Goal: Task Accomplishment & Management: Manage account settings

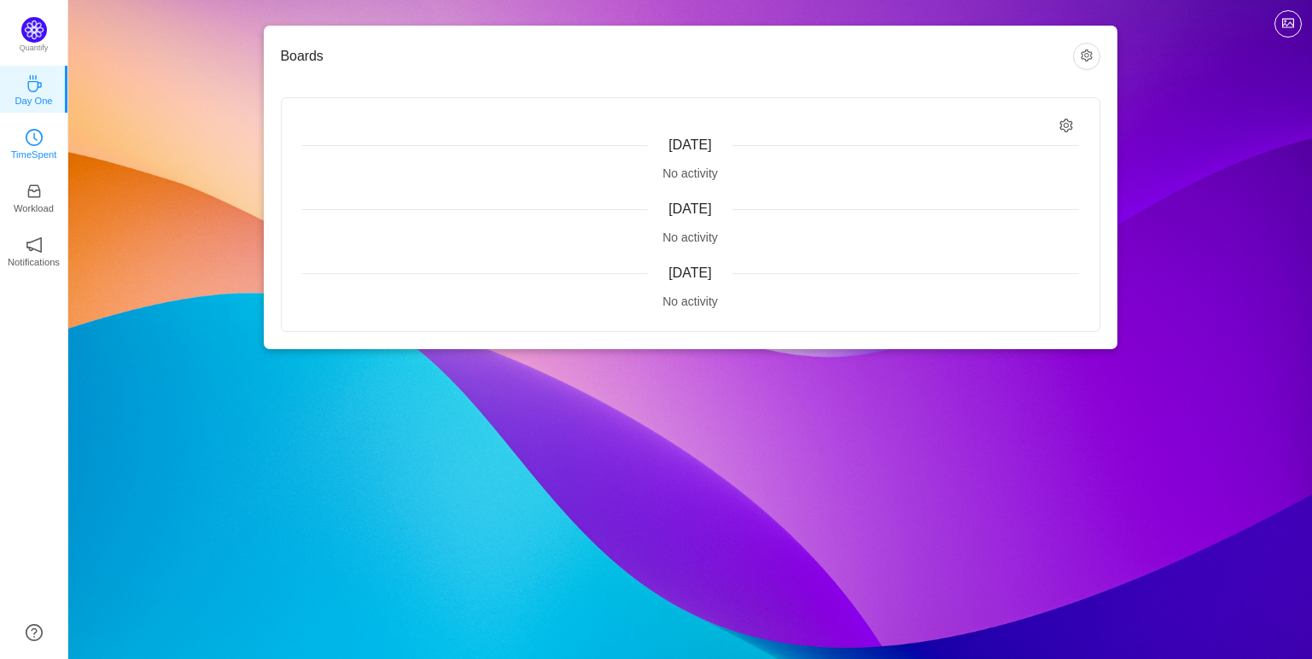
click at [26, 158] on p "TimeSpent" at bounding box center [34, 154] width 46 height 15
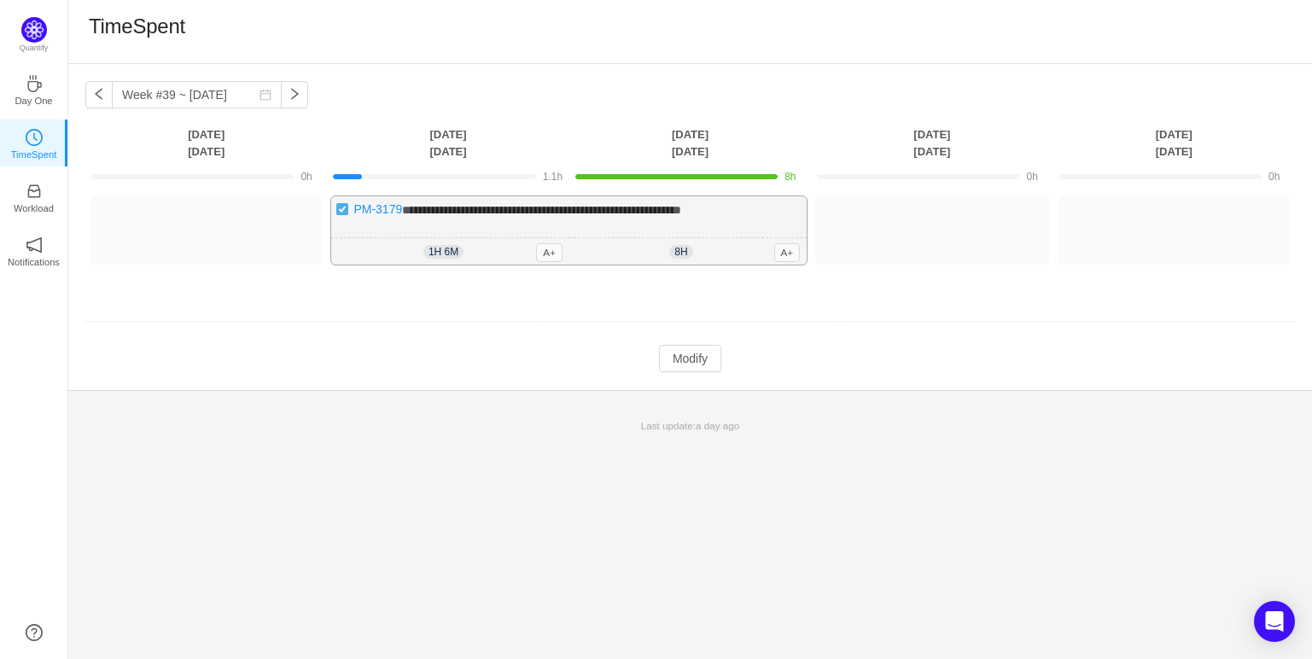
click at [664, 209] on span "**********" at bounding box center [541, 210] width 279 height 12
click at [715, 219] on div "**********" at bounding box center [568, 230] width 475 height 68
click at [676, 250] on span "8h" at bounding box center [680, 252] width 23 height 14
click at [677, 367] on button "Modify" at bounding box center [690, 358] width 62 height 27
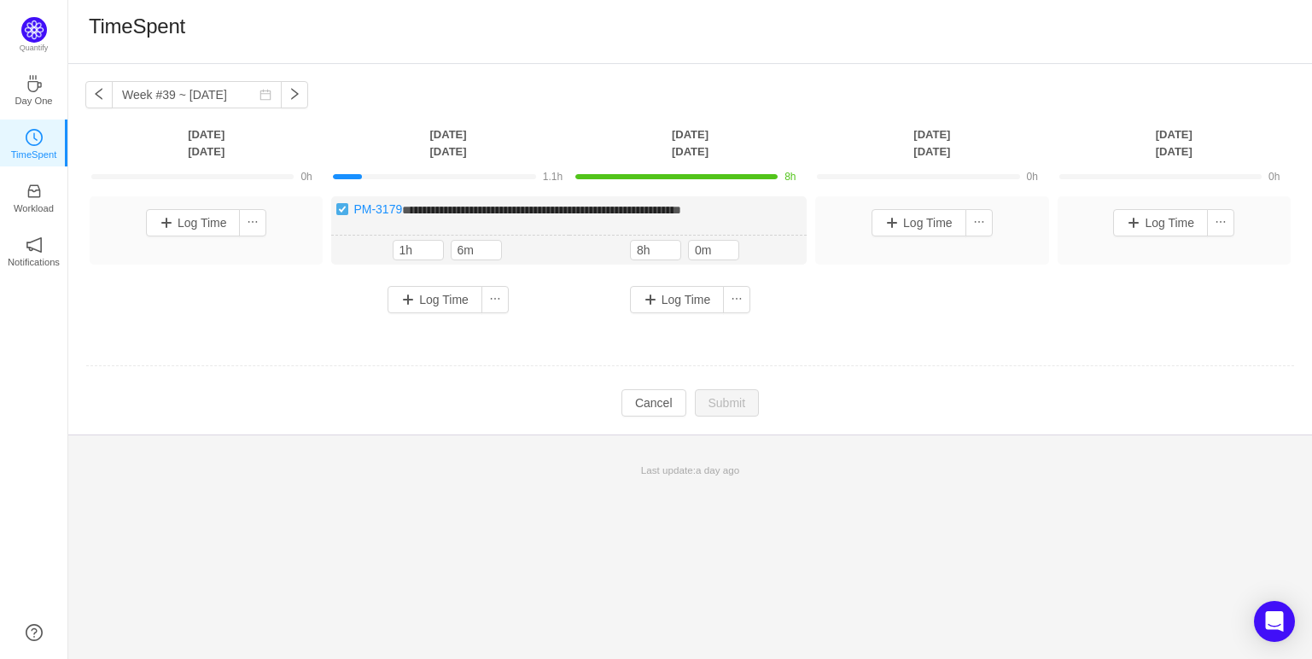
click at [705, 340] on td "**********" at bounding box center [689, 267] width 1209 height 154
click at [935, 346] on td at bounding box center [689, 367] width 1209 height 44
click at [667, 403] on button "Cancel" at bounding box center [653, 402] width 65 height 27
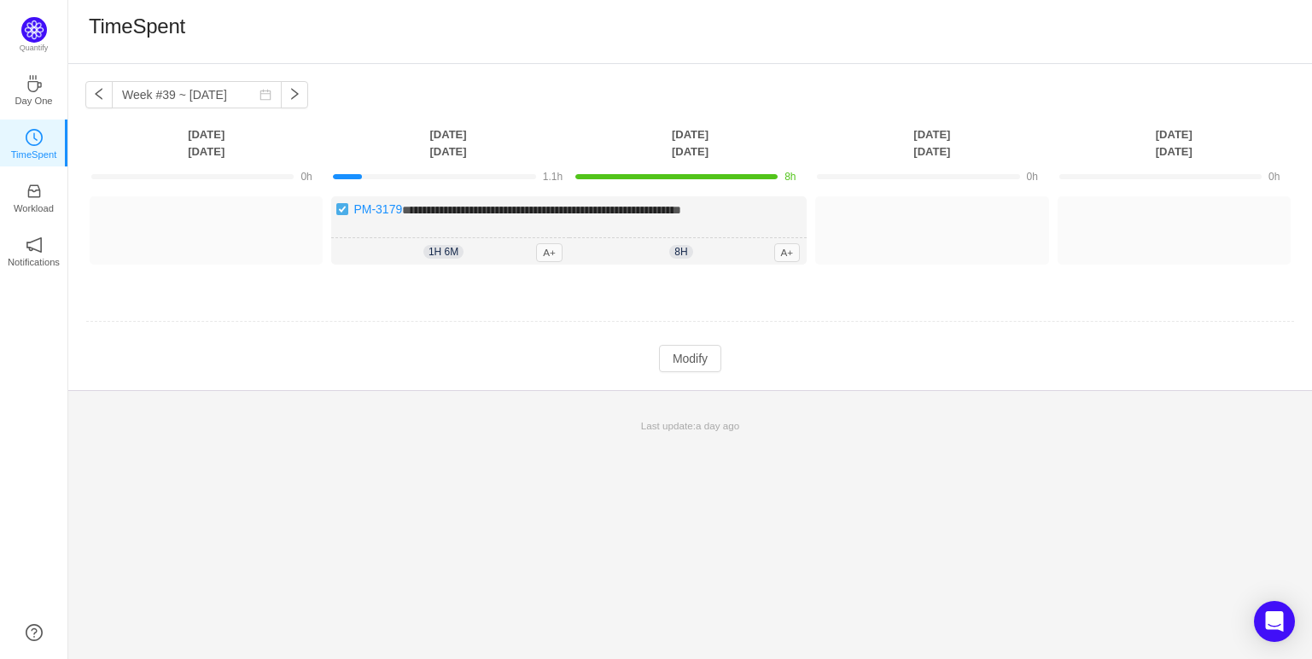
click at [889, 364] on td "Modify Cancel Submit" at bounding box center [689, 358] width 1209 height 29
click at [504, 357] on td "Modify Cancel Submit" at bounding box center [689, 358] width 1209 height 29
click at [218, 230] on button "Log Time" at bounding box center [193, 222] width 95 height 27
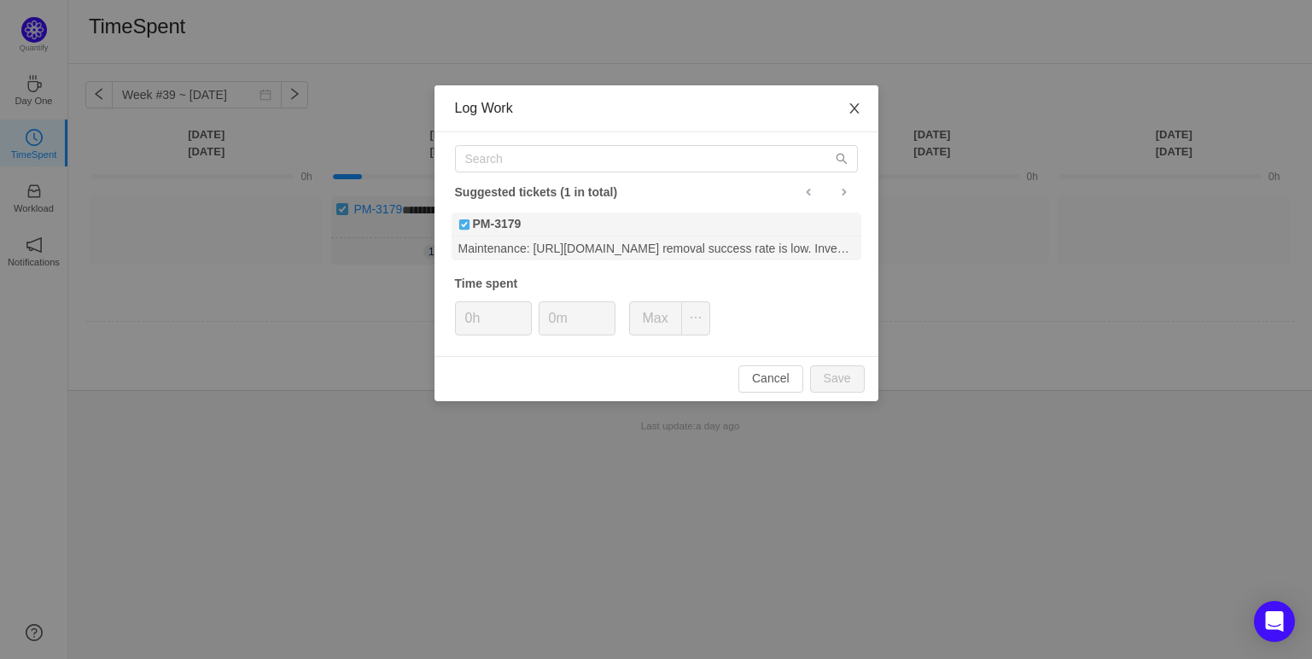
click at [860, 111] on span "Close" at bounding box center [854, 109] width 48 height 48
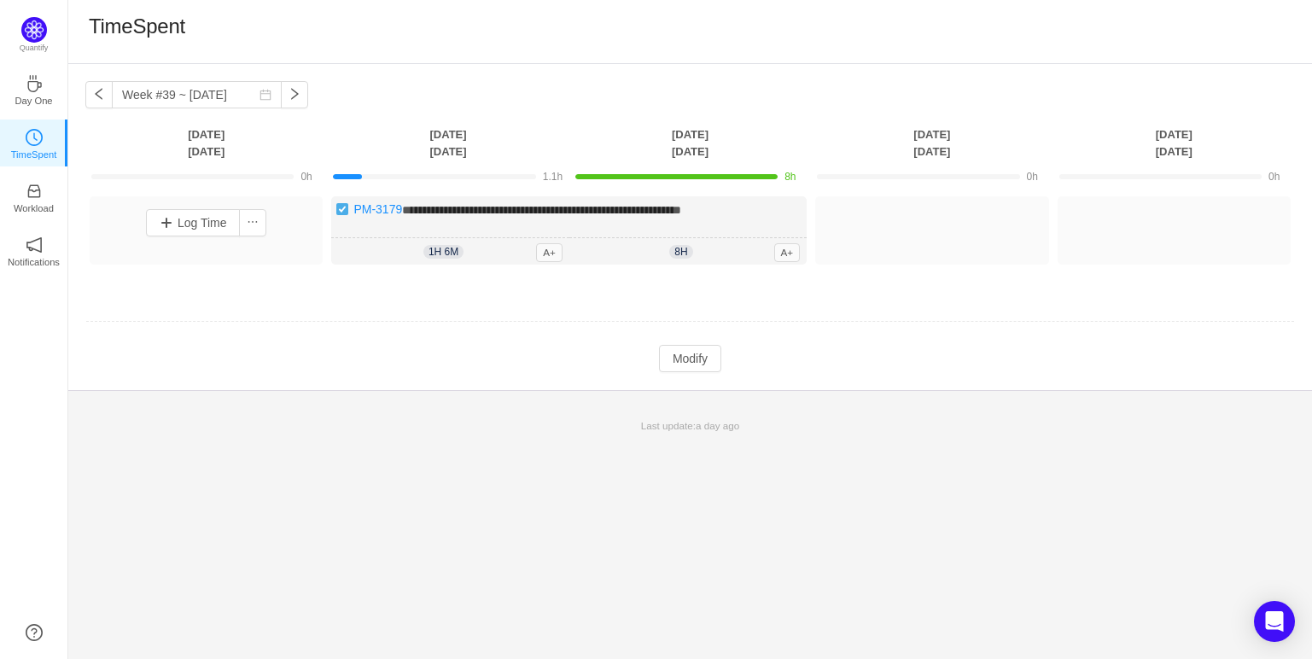
click at [951, 369] on td "Modify Cancel Submit" at bounding box center [689, 358] width 1209 height 29
click at [97, 88] on button "button" at bounding box center [98, 94] width 27 height 27
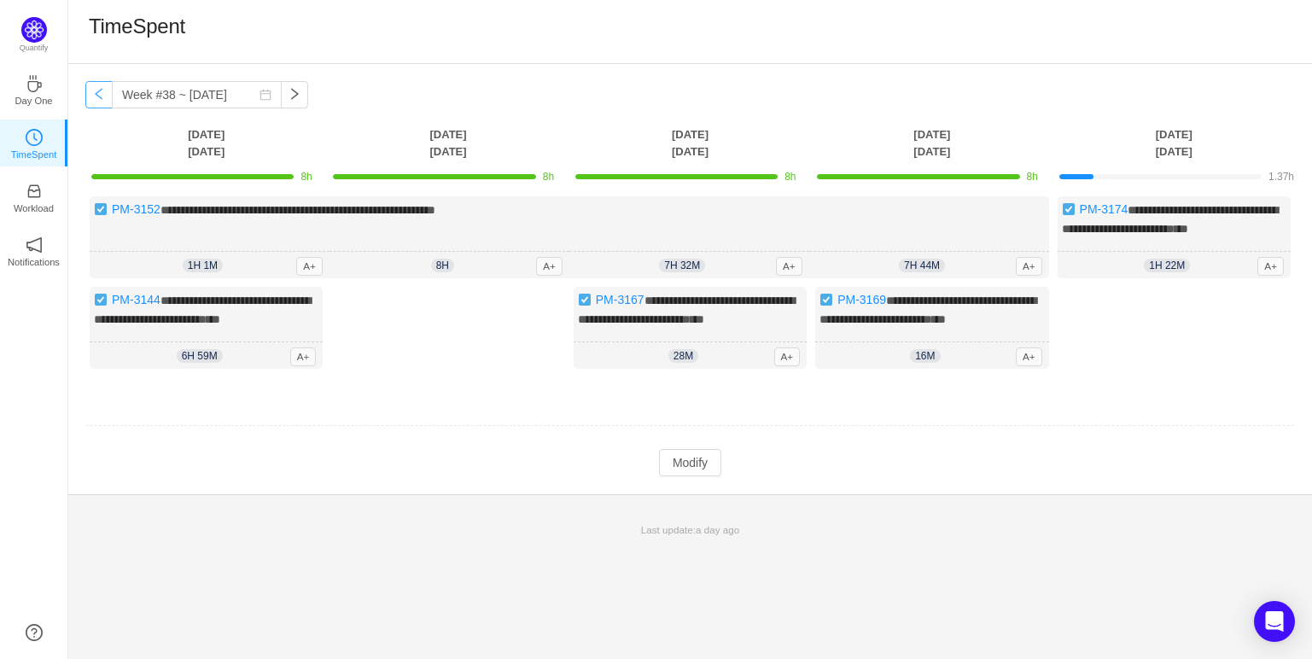
click at [97, 88] on button "button" at bounding box center [98, 94] width 27 height 27
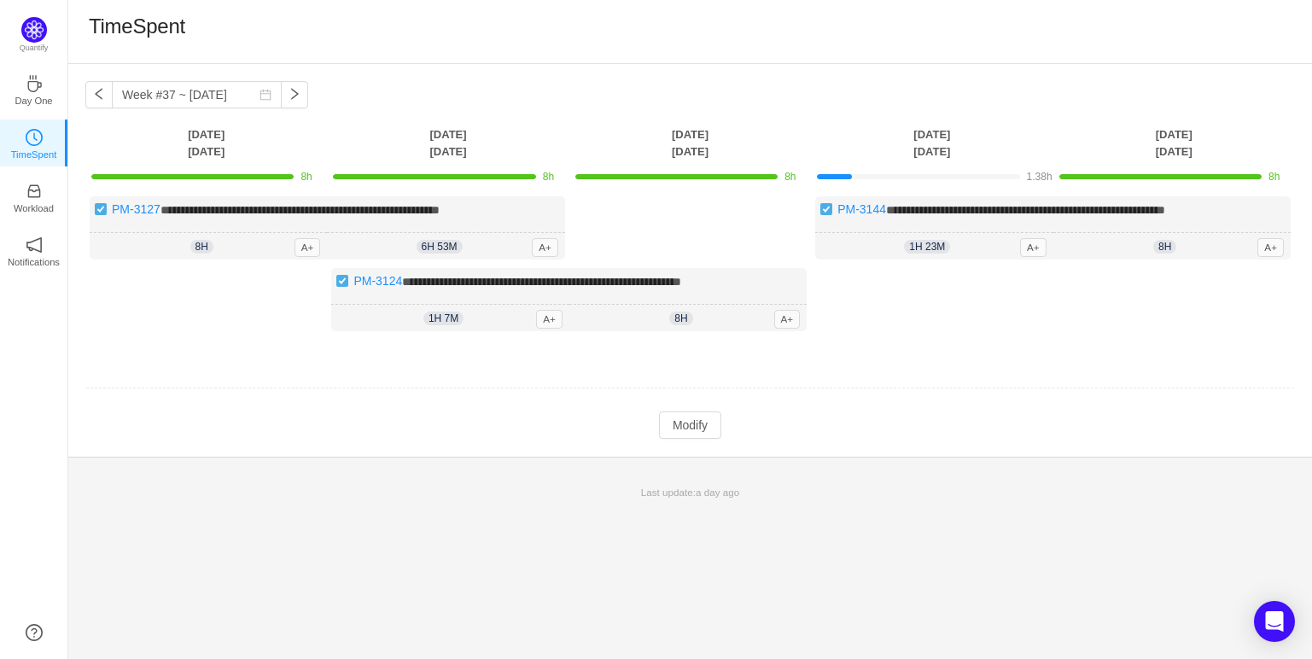
click at [725, 219] on div "**********" at bounding box center [689, 272] width 1209 height 152
click at [98, 90] on button "button" at bounding box center [98, 94] width 27 height 27
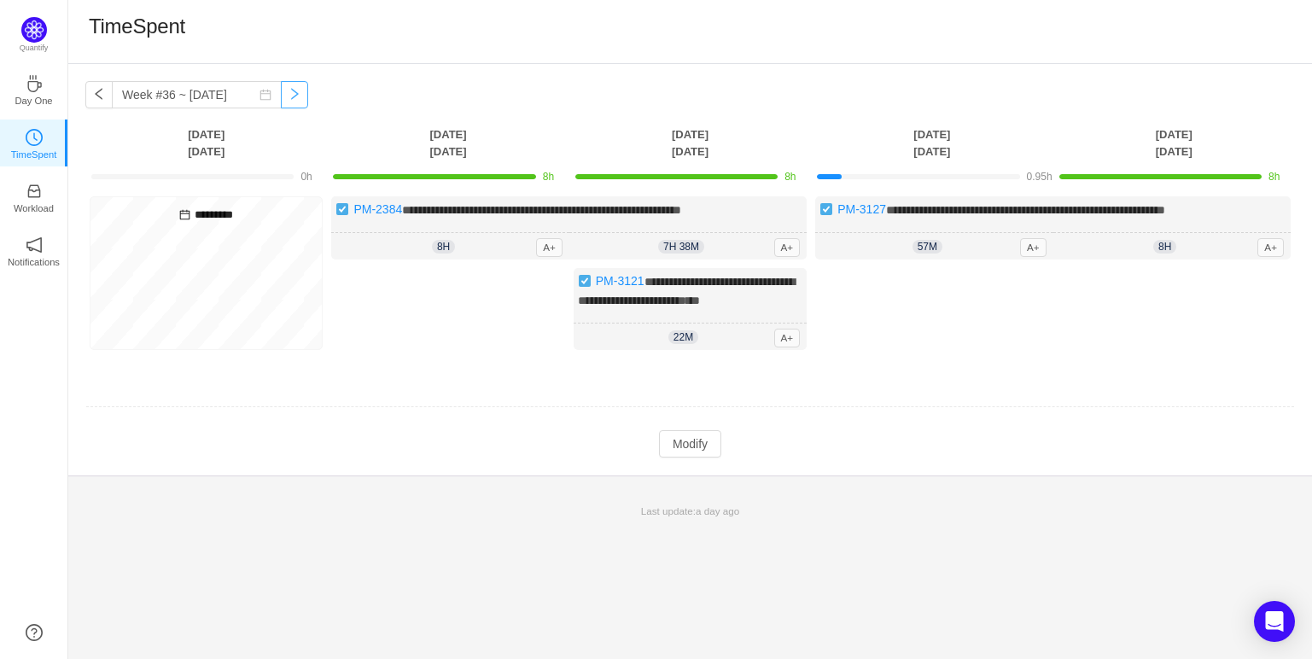
click at [281, 105] on button "button" at bounding box center [294, 94] width 27 height 27
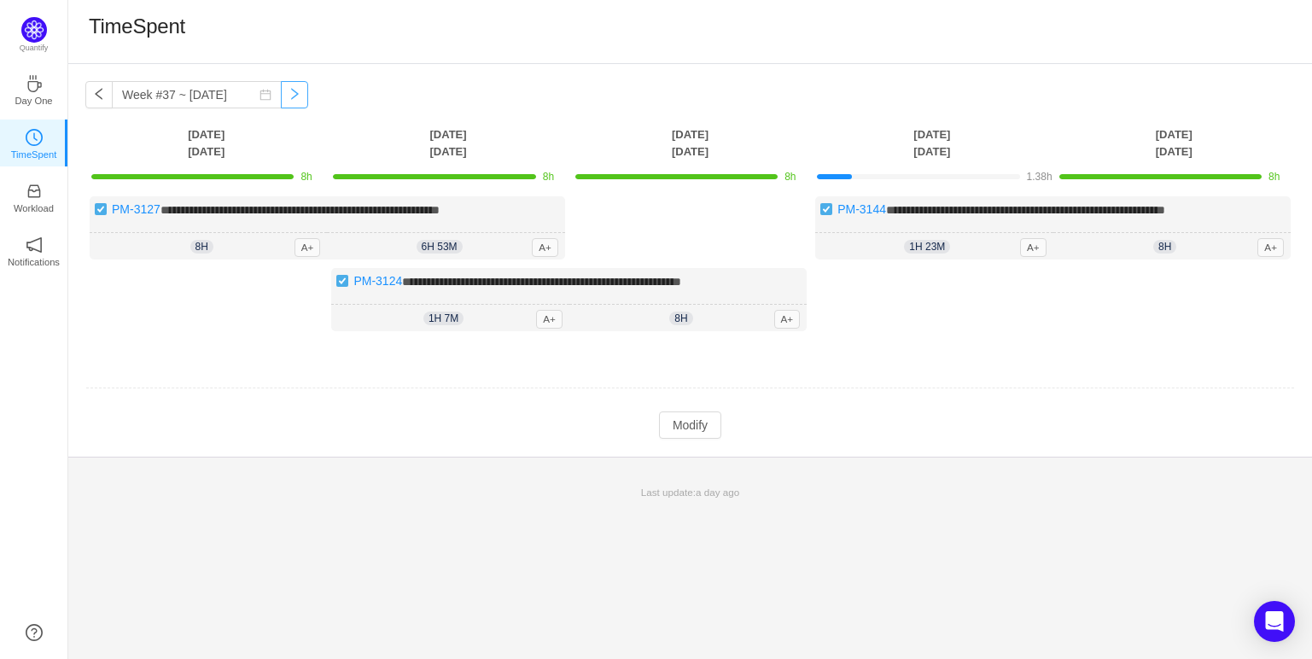
click at [281, 102] on button "button" at bounding box center [294, 94] width 27 height 27
type input "Week #38 ~ [DATE]"
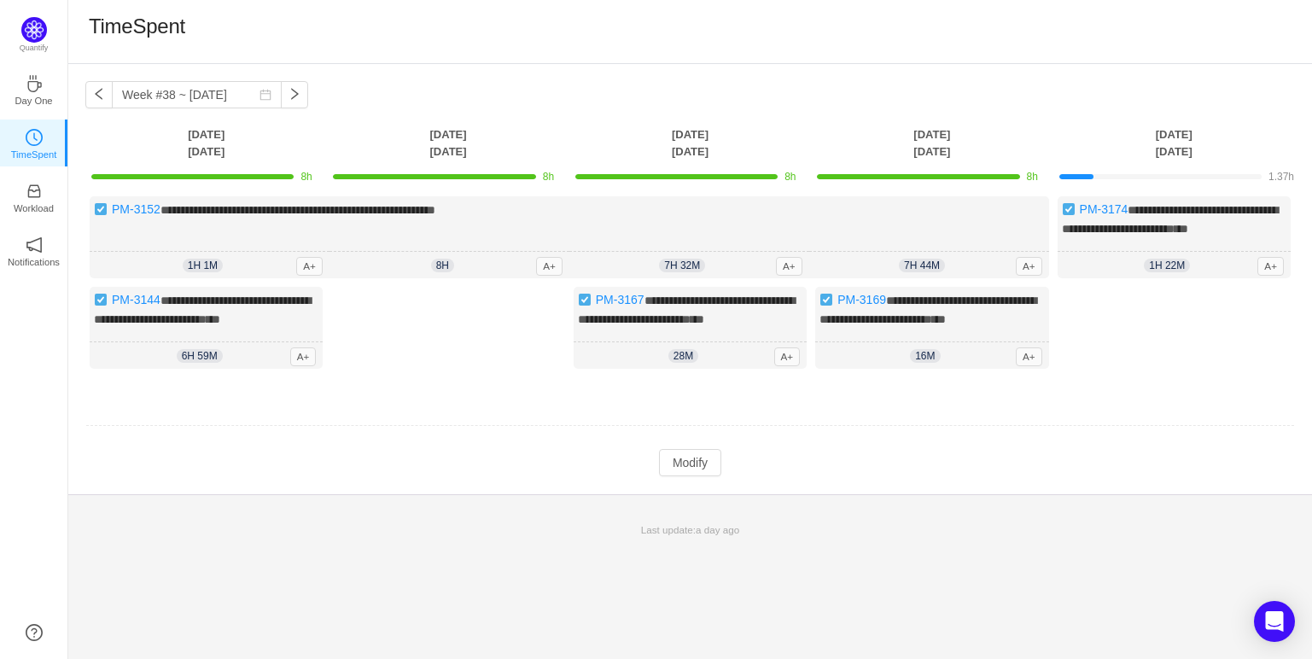
click at [697, 477] on td "Modify Cancel Submit" at bounding box center [689, 462] width 1209 height 29
click at [697, 476] on button "Modify" at bounding box center [690, 462] width 62 height 27
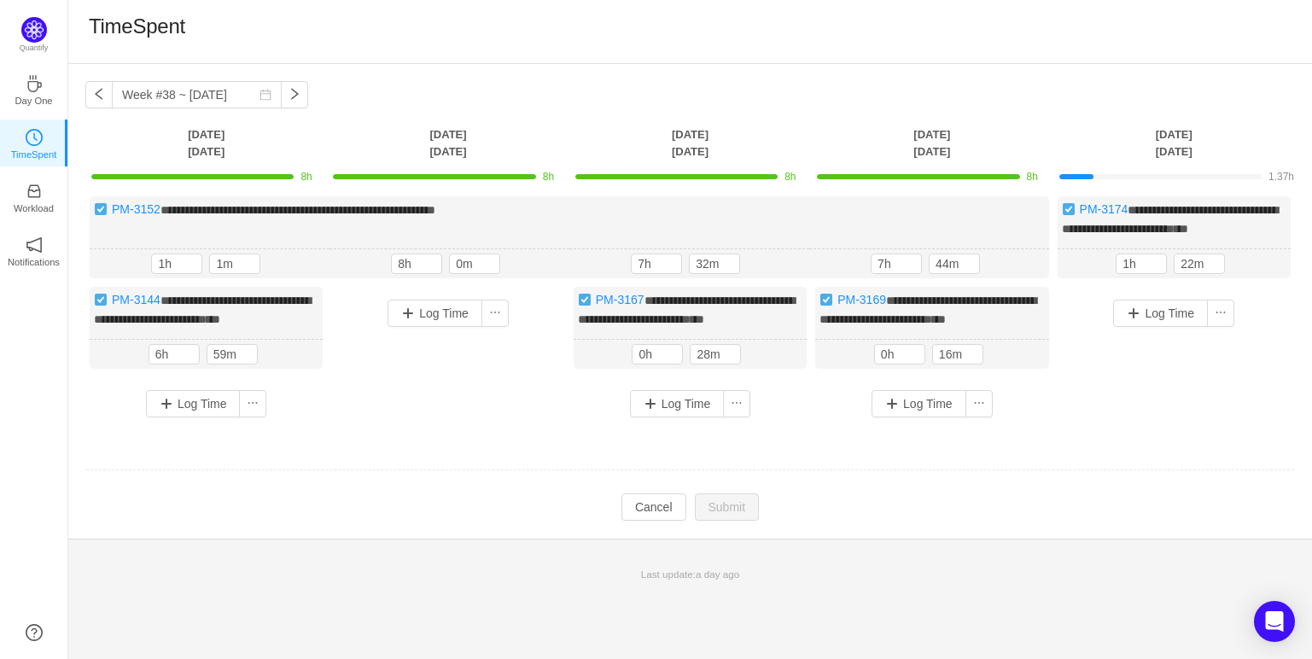
click at [1103, 398] on div "Log Time" at bounding box center [1174, 343] width 233 height 113
click at [920, 41] on div "TimeSpent" at bounding box center [690, 32] width 1203 height 36
click at [177, 273] on input "1h" at bounding box center [177, 263] width 50 height 19
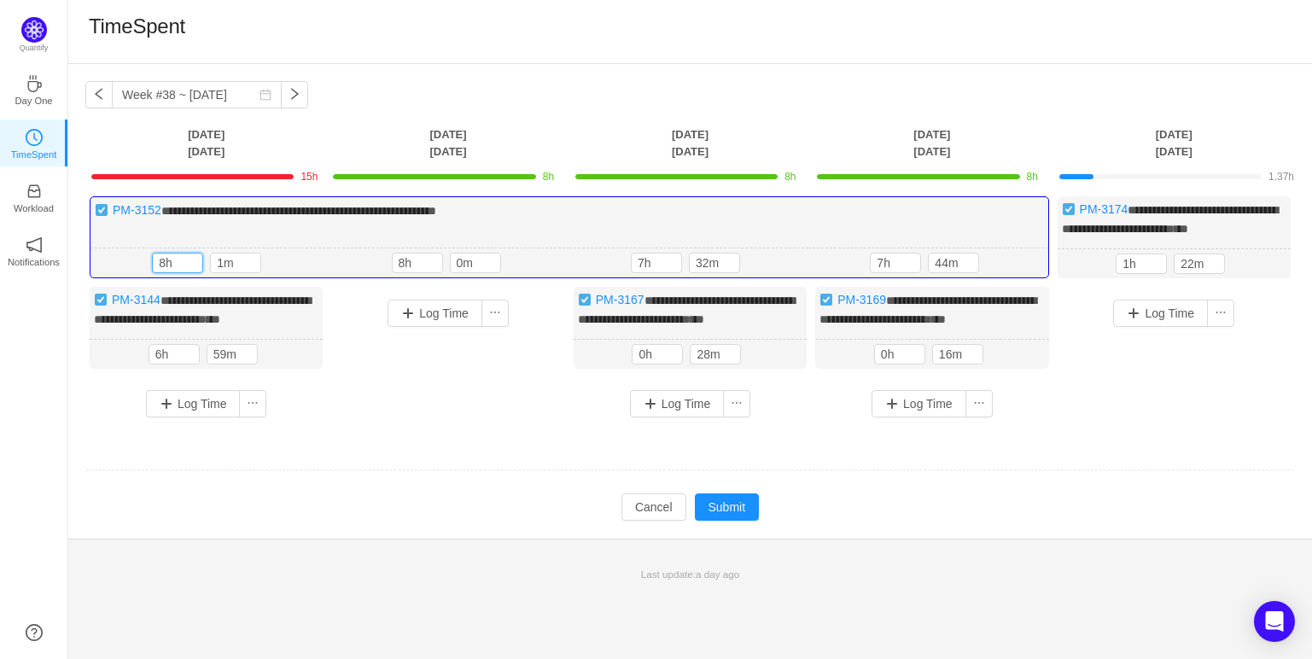
type input "8h"
click at [242, 265] on span "Increase Value" at bounding box center [251, 258] width 18 height 11
type input "0m"
click at [328, 278] on div "8h 8h 0m" at bounding box center [209, 263] width 239 height 30
click at [654, 272] on input "7h" at bounding box center [657, 262] width 50 height 19
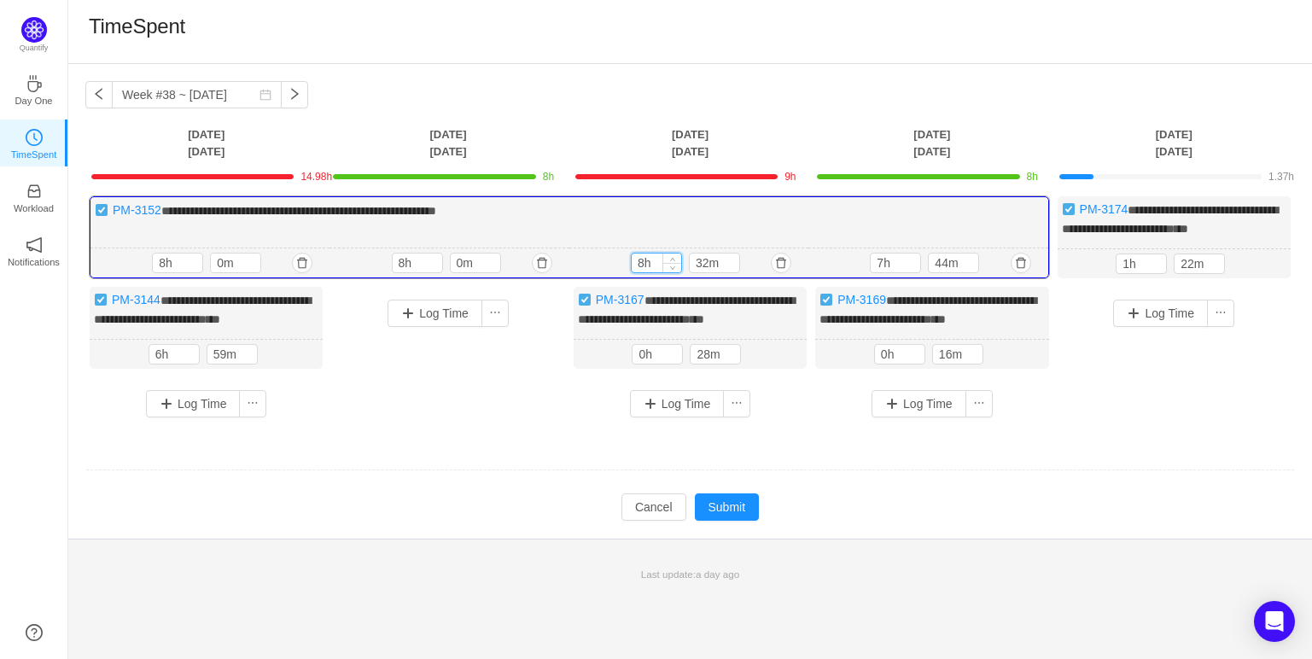
type input "8h"
click at [703, 272] on input "32m" at bounding box center [715, 262] width 50 height 19
type input "0m"
click at [886, 272] on input "7h" at bounding box center [896, 262] width 50 height 19
type input "8h"
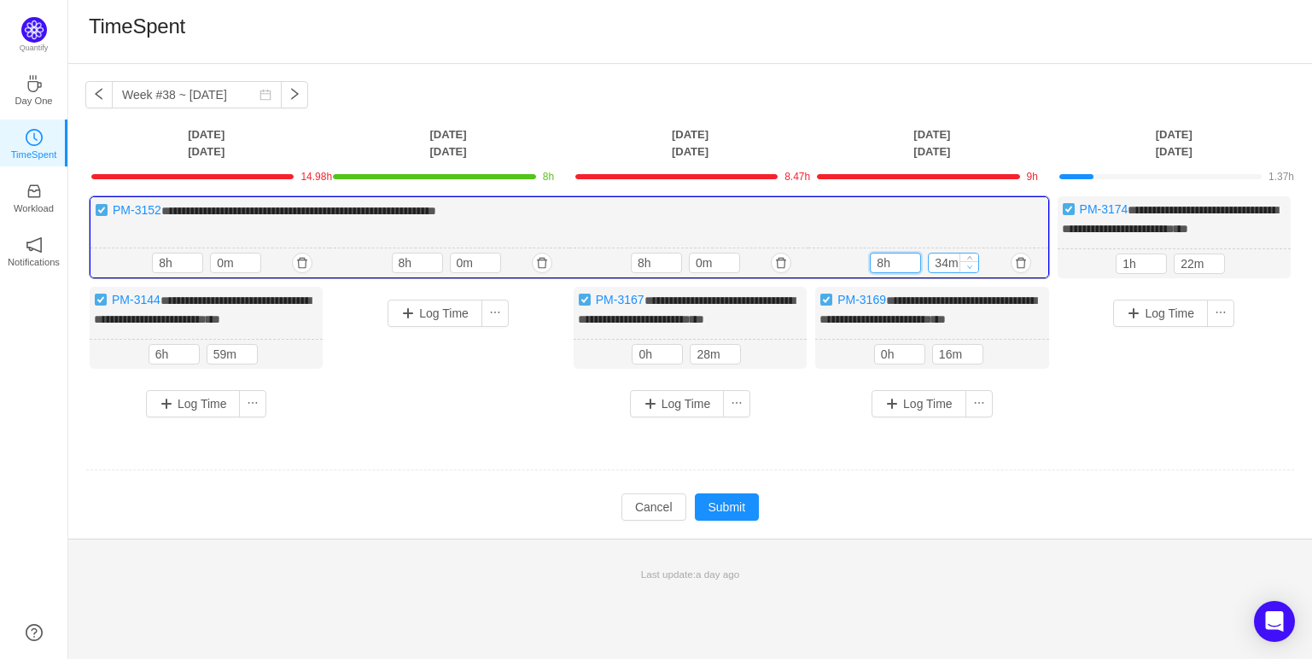
click at [962, 272] on span "Decrease Value" at bounding box center [969, 266] width 18 height 11
click at [945, 272] on input "34m" at bounding box center [954, 262] width 50 height 19
type input "0m"
click at [1133, 273] on input "1h" at bounding box center [1141, 263] width 50 height 19
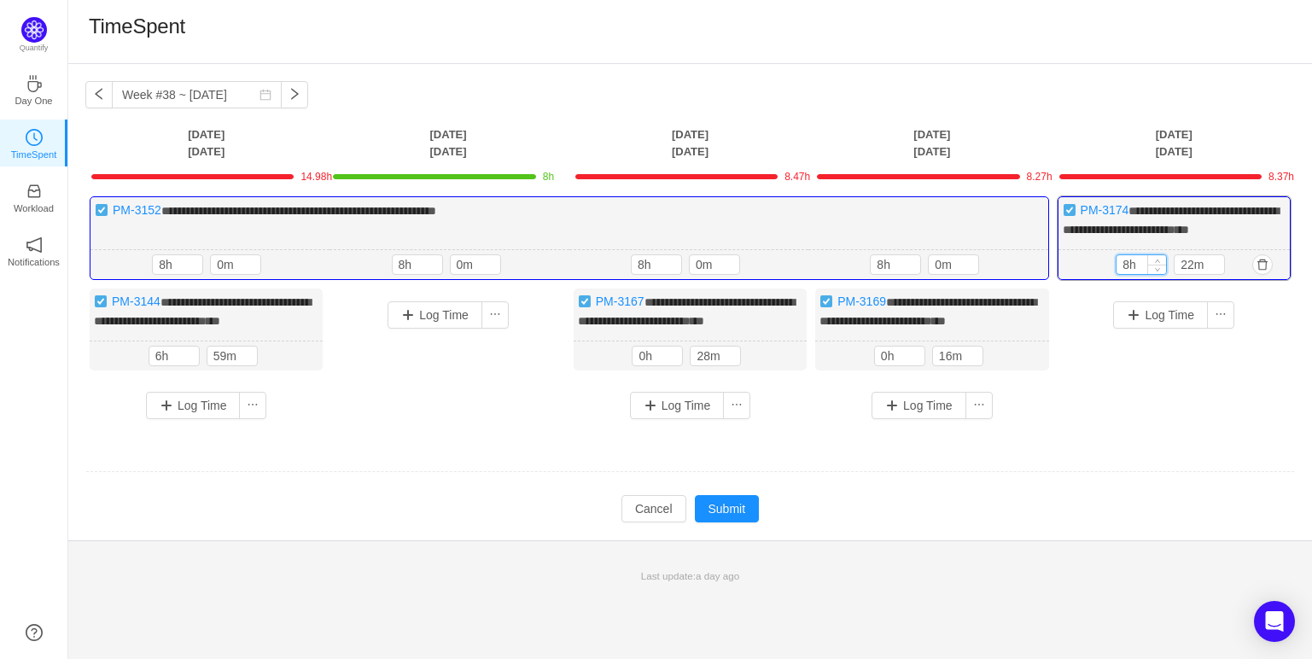
type input "8h"
click at [1199, 274] on input "22m" at bounding box center [1199, 264] width 50 height 19
type input "0m"
click at [1213, 401] on div "Log Time" at bounding box center [1174, 344] width 233 height 113
click at [502, 432] on div "**********" at bounding box center [689, 314] width 1209 height 236
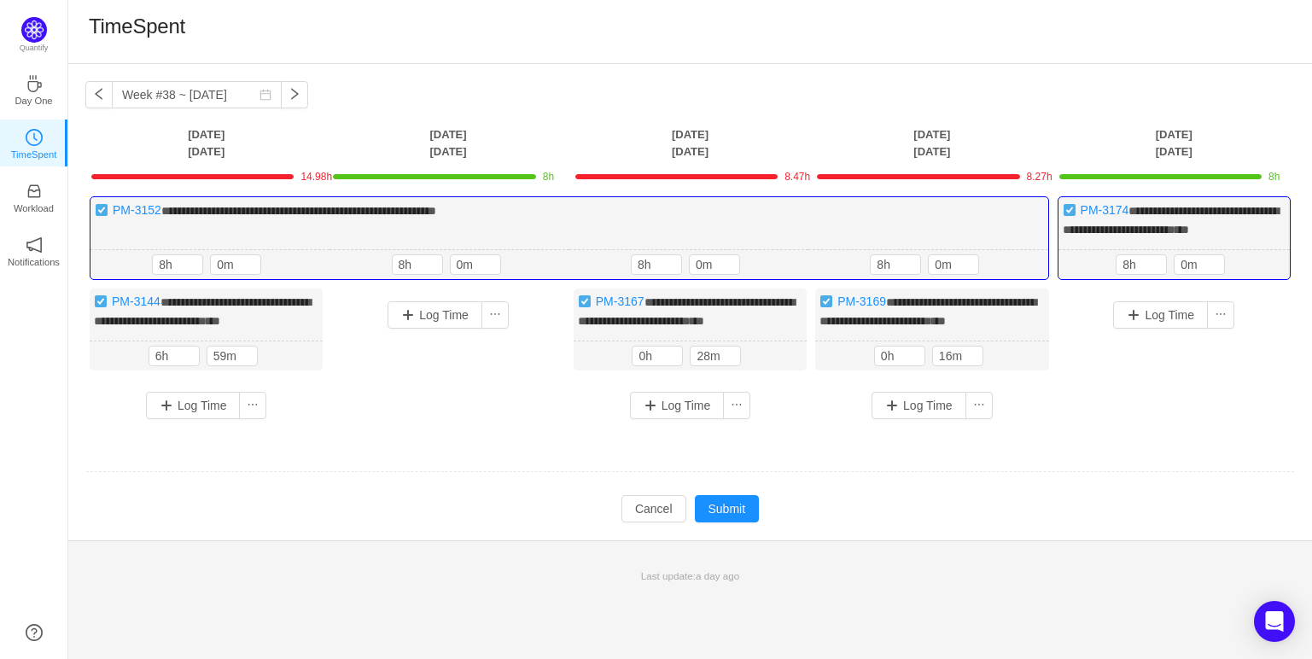
click at [492, 401] on div "Log Time" at bounding box center [447, 344] width 233 height 113
